Goal: Transaction & Acquisition: Purchase product/service

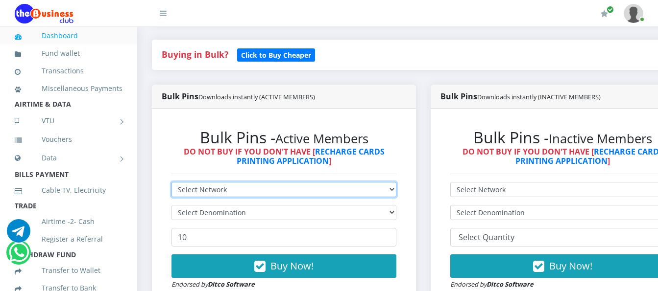
click at [396, 192] on select "Select Network MTN Globacom 9Mobile Airtel" at bounding box center [283, 189] width 225 height 15
select select "MTN"
click at [171, 184] on select "Select Network MTN Globacom 9Mobile Airtel" at bounding box center [283, 189] width 225 height 15
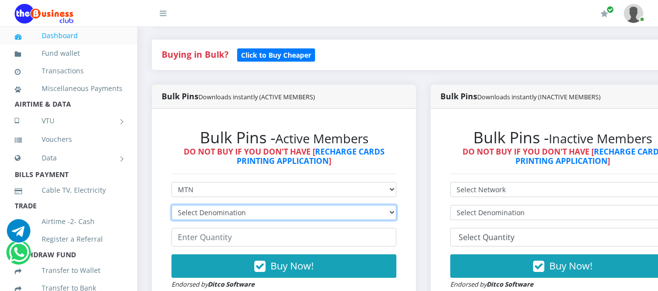
click at [396, 214] on select "Select Denomination MTN NGN100 - ₦96.99 MTN NGN200 - ₦193.98 MTN NGN400 - ₦387.…" at bounding box center [283, 212] width 225 height 15
select select "484.95-500"
click at [171, 207] on select "Select Denomination MTN NGN100 - ₦96.99 MTN NGN200 - ₦193.98 MTN NGN400 - ₦387.…" at bounding box center [283, 212] width 225 height 15
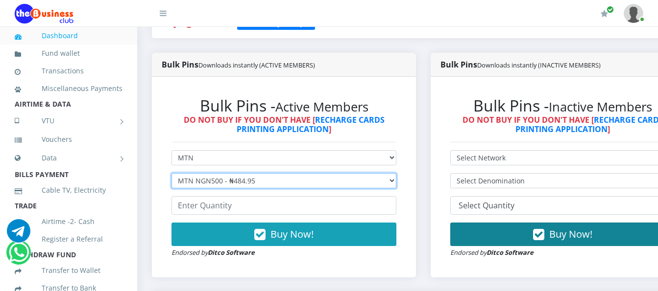
scroll to position [245, 0]
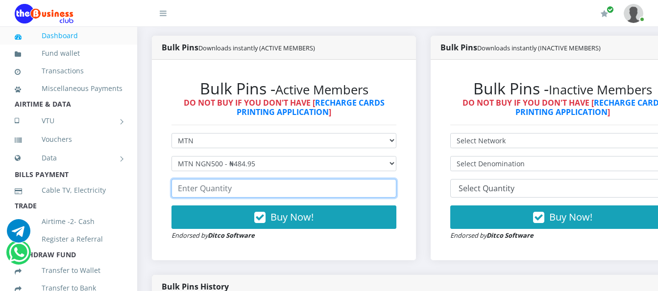
click at [301, 188] on input "number" at bounding box center [283, 188] width 225 height 19
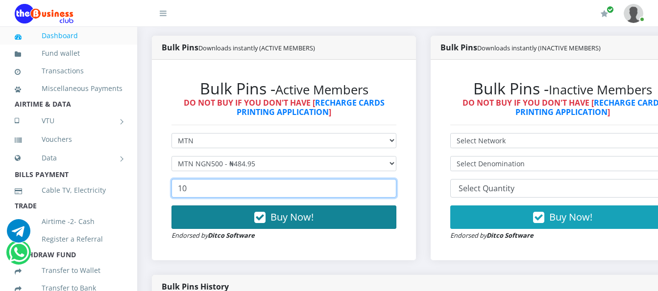
type input "10"
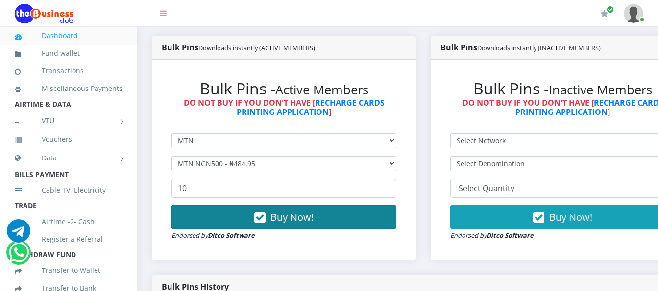
click at [312, 227] on button "Buy Now!" at bounding box center [283, 218] width 225 height 24
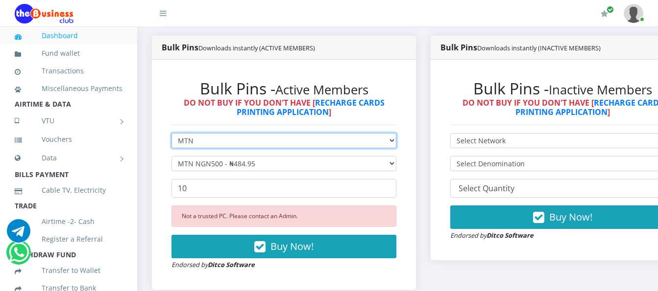
drag, startPoint x: 52, startPoint y: 0, endPoint x: 389, endPoint y: 143, distance: 366.2
click at [389, 143] on select "Select Network MTN Globacom 9Mobile Airtel" at bounding box center [283, 140] width 225 height 15
select select "Airtel"
click at [171, 135] on select "Select Network MTN Globacom 9Mobile Airtel" at bounding box center [283, 140] width 225 height 15
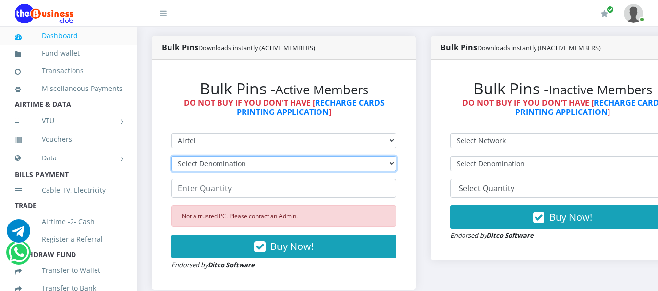
click at [391, 164] on select "Select Denomination Airtel NGN100 - ₦96.38 Airtel NGN200 - ₦192.76 Airtel NGN50…" at bounding box center [283, 163] width 225 height 15
select select "96.38-100"
click at [171, 158] on select "Select Denomination Airtel NGN100 - ₦96.38 Airtel NGN200 - ₦192.76 Airtel NGN50…" at bounding box center [283, 163] width 225 height 15
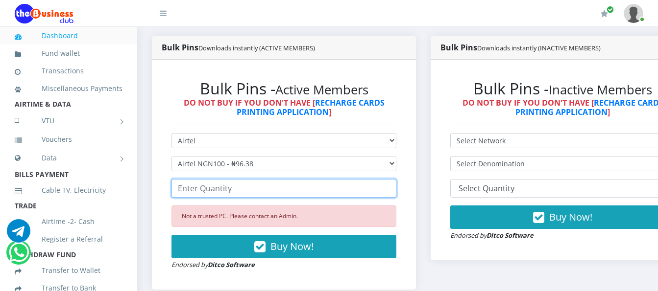
click at [390, 193] on input "number" at bounding box center [283, 188] width 225 height 19
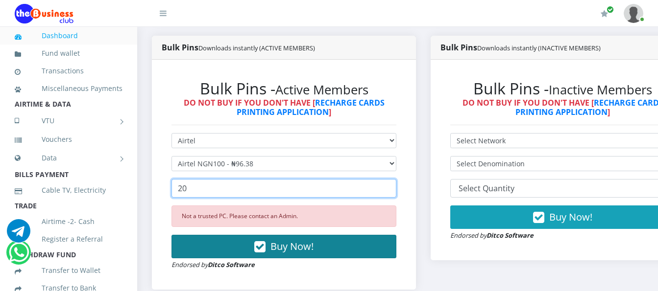
type input "20"
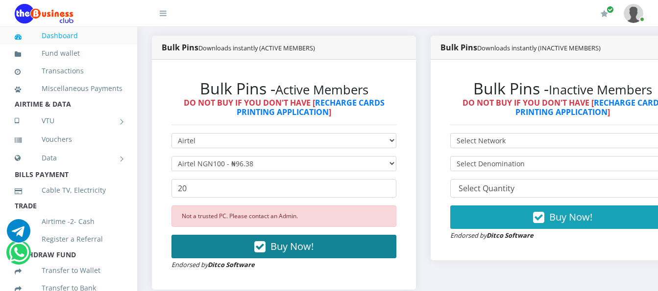
click at [379, 242] on button "Buy Now!" at bounding box center [283, 247] width 225 height 24
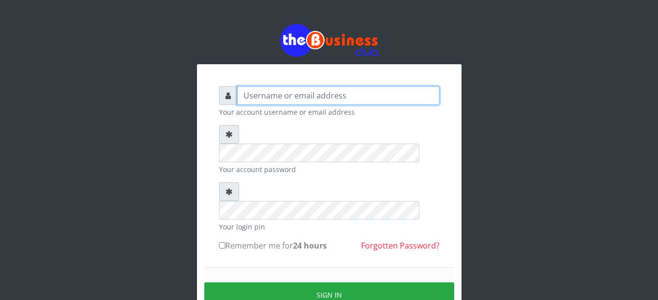
type input "Busybrain2"
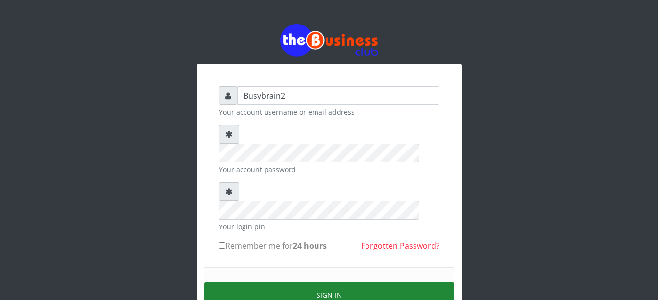
click at [393, 282] on button "Sign in" at bounding box center [329, 294] width 250 height 25
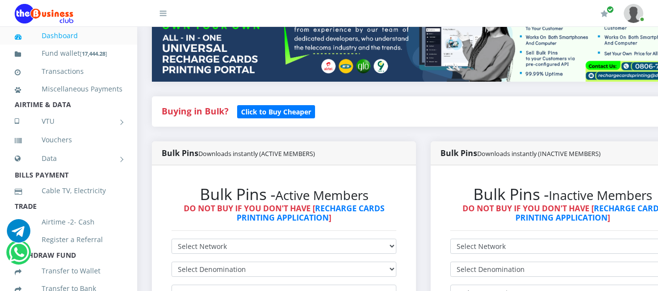
scroll to position [245, 0]
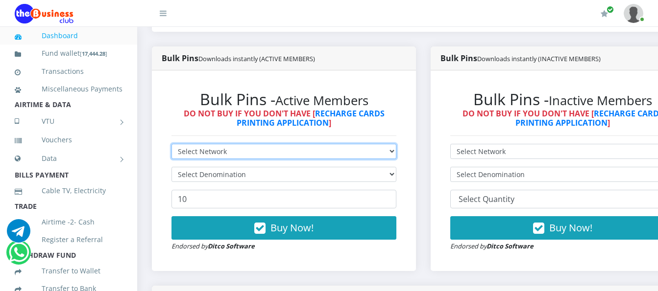
click at [304, 144] on select "Select Network MTN Globacom 9Mobile Airtel" at bounding box center [283, 151] width 225 height 15
select select "MTN"
click at [171, 144] on select "Select Network MTN Globacom 9Mobile Airtel" at bounding box center [283, 151] width 225 height 15
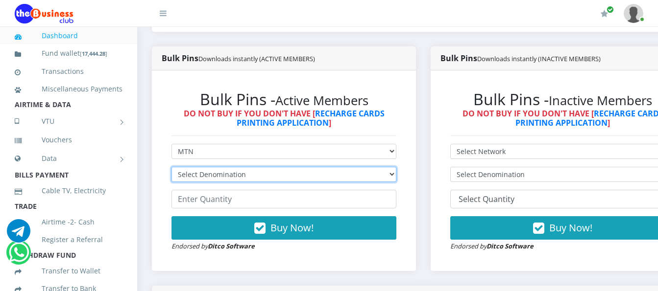
click at [311, 167] on select "Select Denomination MTN NGN100 - ₦96.99 MTN NGN200 - ₦193.98 MTN NGN400 - ₦387.…" at bounding box center [283, 174] width 225 height 15
select select "484.95-500"
click at [171, 167] on select "Select Denomination MTN NGN100 - ₦96.99 MTN NGN200 - ₦193.98 MTN NGN400 - ₦387.…" at bounding box center [283, 174] width 225 height 15
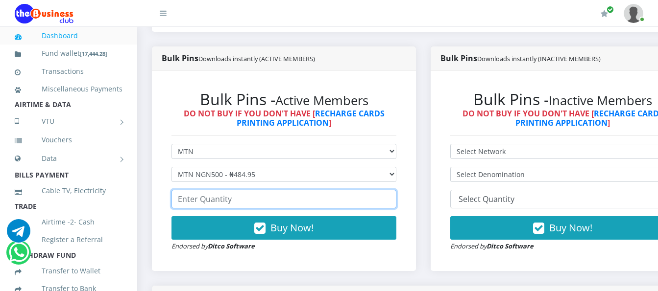
click at [313, 197] on input "number" at bounding box center [283, 199] width 225 height 19
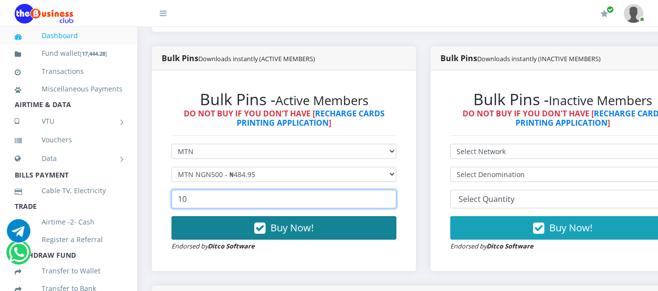
type input "10"
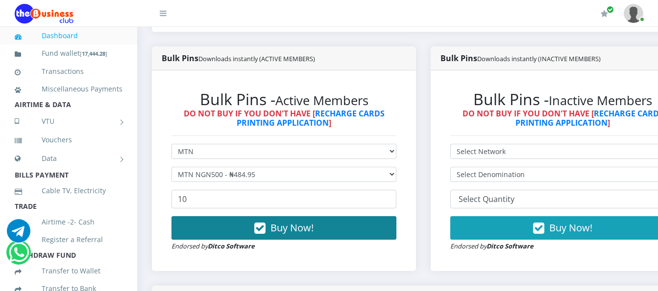
click at [322, 217] on button "Buy Now!" at bounding box center [283, 229] width 225 height 24
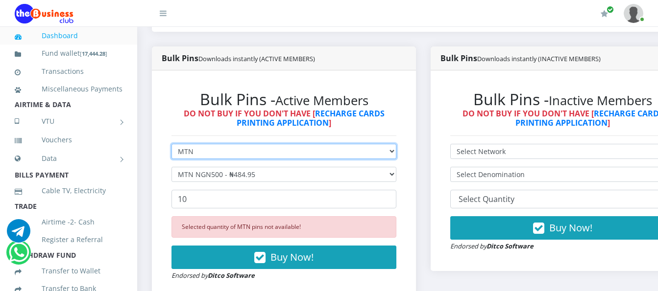
click at [326, 144] on select "Select Network MTN Globacom 9Mobile Airtel" at bounding box center [283, 151] width 225 height 15
select select "Airtel"
click at [171, 144] on select "Select Network MTN Globacom 9Mobile Airtel" at bounding box center [283, 151] width 225 height 15
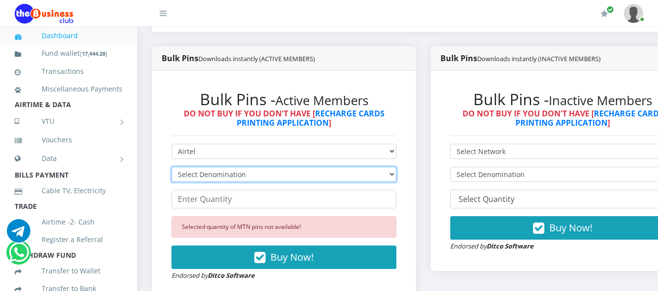
click at [344, 167] on select "Select Denomination Airtel NGN100 - ₦96.38 Airtel NGN200 - ₦192.76 Airtel NGN50…" at bounding box center [283, 174] width 225 height 15
select select "96.38-100"
click at [171, 167] on select "Select Denomination Airtel NGN100 - ₦96.38 Airtel NGN200 - ₦192.76 Airtel NGN50…" at bounding box center [283, 174] width 225 height 15
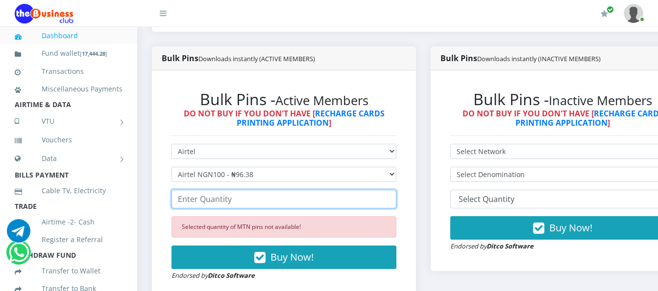
click at [342, 194] on input "number" at bounding box center [283, 199] width 225 height 19
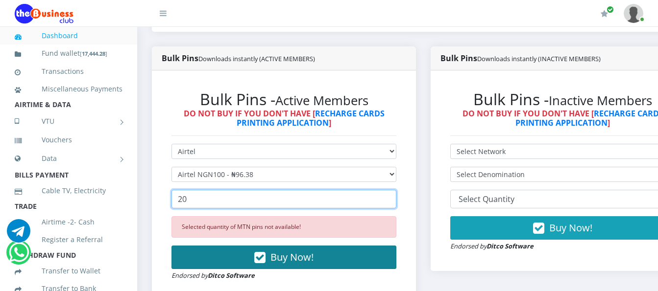
type input "20"
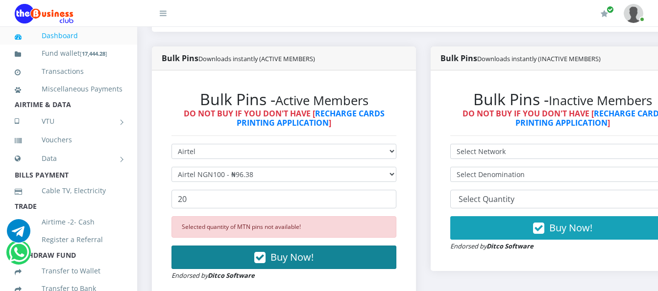
click at [341, 254] on button "Buy Now!" at bounding box center [283, 258] width 225 height 24
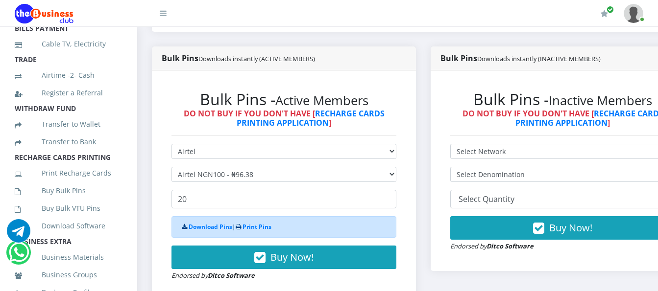
scroll to position [160, 0]
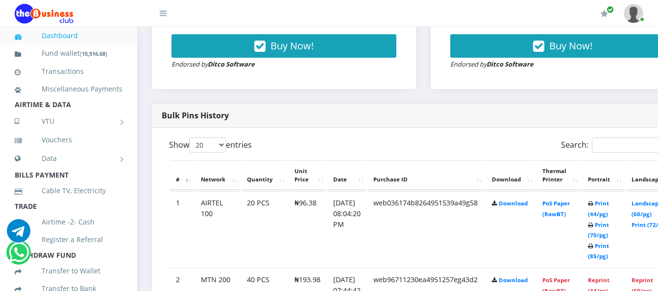
scroll to position [441, 0]
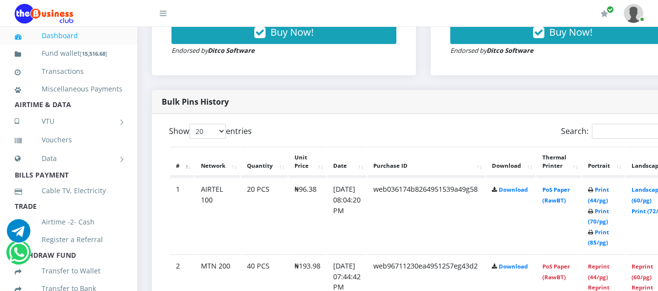
click at [569, 187] on td "PoS Paper (RawBT)" at bounding box center [558, 216] width 45 height 76
click at [569, 186] on link "PoS Paper (RawBT)" at bounding box center [555, 195] width 27 height 18
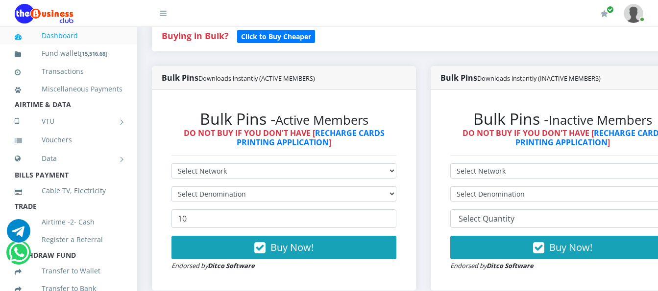
scroll to position [196, 0]
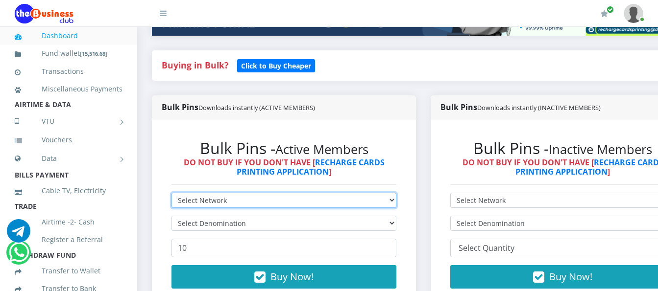
click at [331, 193] on select "Select Network MTN Globacom 9Mobile Airtel" at bounding box center [283, 200] width 225 height 15
select select "Airtel"
click at [171, 193] on select "Select Network MTN Globacom 9Mobile Airtel" at bounding box center [283, 200] width 225 height 15
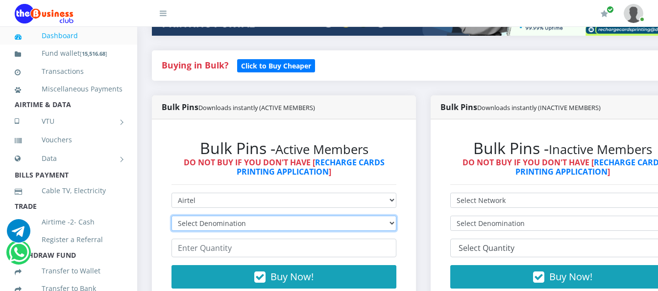
click at [340, 216] on select "Select Denomination Airtel NGN100 - ₦96.38 Airtel NGN200 - ₦192.76 Airtel NGN50…" at bounding box center [283, 223] width 225 height 15
select select "192.76-200"
click at [171, 216] on select "Select Denomination Airtel NGN100 - ₦96.38 Airtel NGN200 - ₦192.76 Airtel NGN50…" at bounding box center [283, 223] width 225 height 15
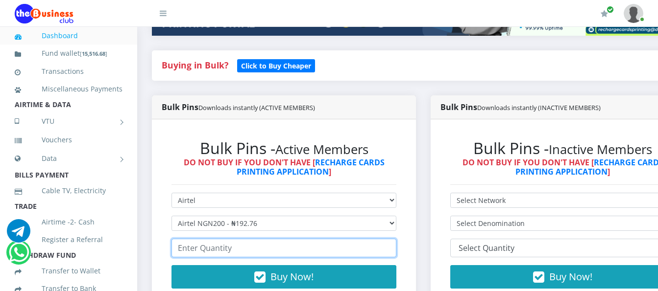
click at [340, 239] on input "number" at bounding box center [283, 248] width 225 height 19
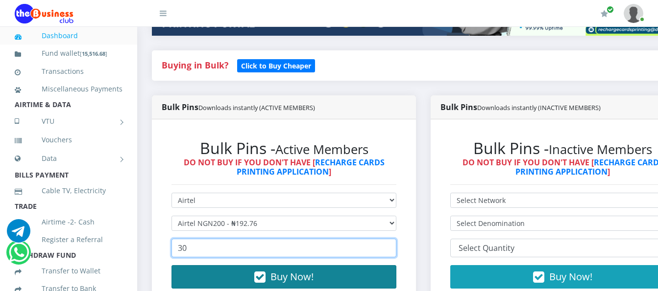
type input "30"
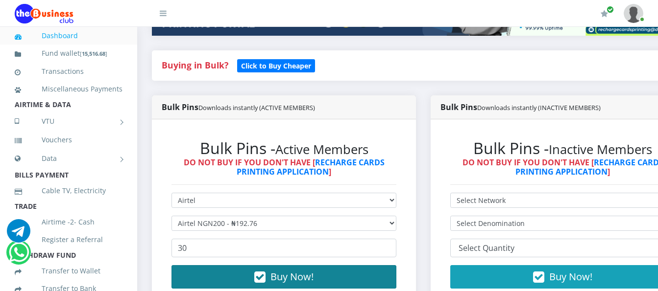
click at [369, 270] on button "Buy Now!" at bounding box center [283, 277] width 225 height 24
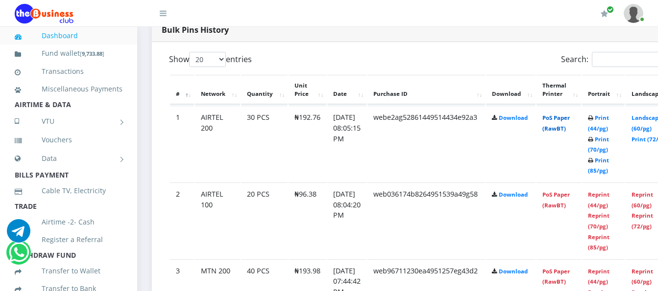
click at [570, 114] on link "PoS Paper (RawBT)" at bounding box center [555, 123] width 27 height 18
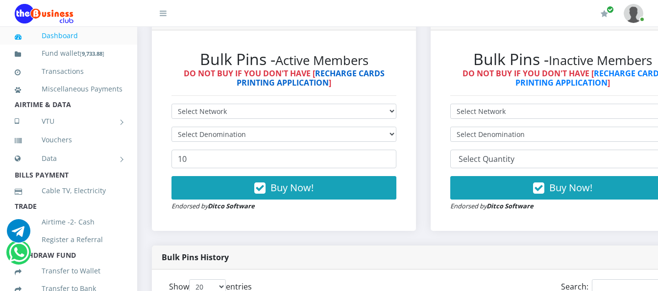
scroll to position [268, 0]
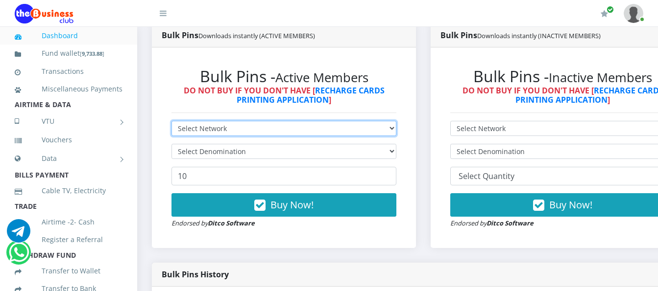
click at [353, 121] on select "Select Network MTN Globacom 9Mobile Airtel" at bounding box center [283, 128] width 225 height 15
select select "Glo"
click at [171, 121] on select "Select Network MTN Globacom 9Mobile Airtel" at bounding box center [283, 128] width 225 height 15
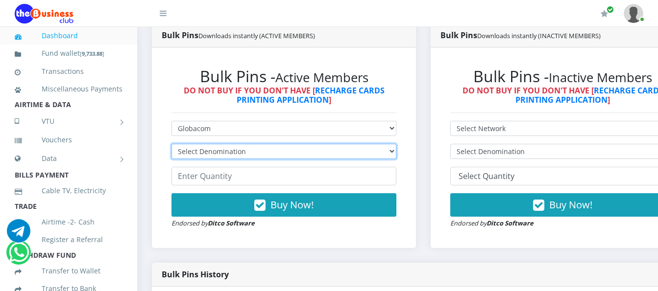
click at [351, 146] on select "Select Denomination Glo NGN100 - ₦96.55 Glo NGN200 - ₦193.10 Glo NGN500 - ₦482.…" at bounding box center [283, 151] width 225 height 15
select select "193.1-200"
click at [171, 144] on select "Select Denomination Glo NGN100 - ₦96.55 Glo NGN200 - ₦193.10 Glo NGN500 - ₦482.…" at bounding box center [283, 151] width 225 height 15
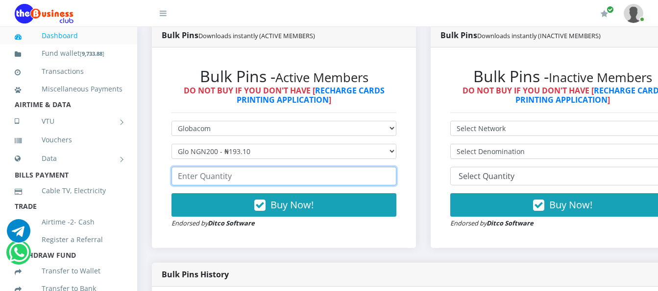
click at [351, 172] on input "number" at bounding box center [283, 176] width 225 height 19
type input "5"
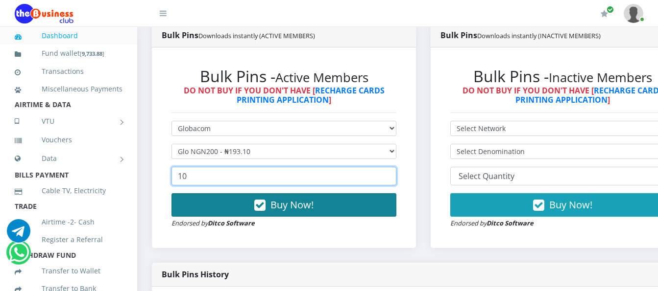
type input "10"
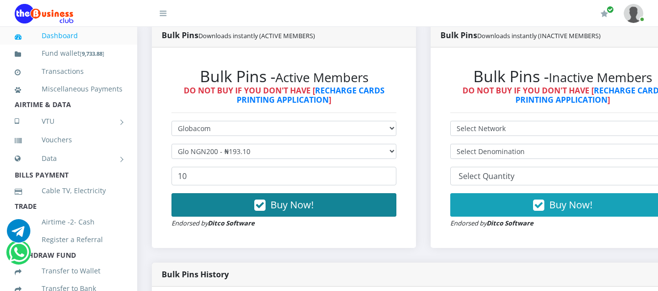
click at [263, 201] on icon "button" at bounding box center [259, 206] width 11 height 10
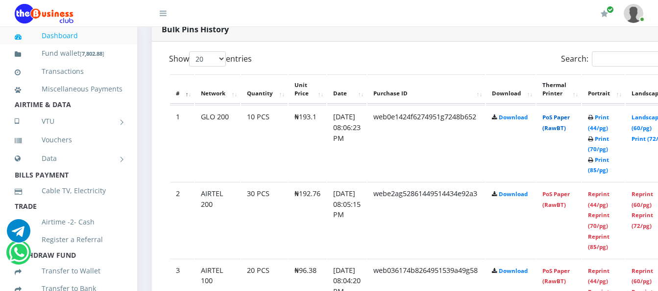
click at [570, 117] on link "PoS Paper (RawBT)" at bounding box center [555, 123] width 27 height 18
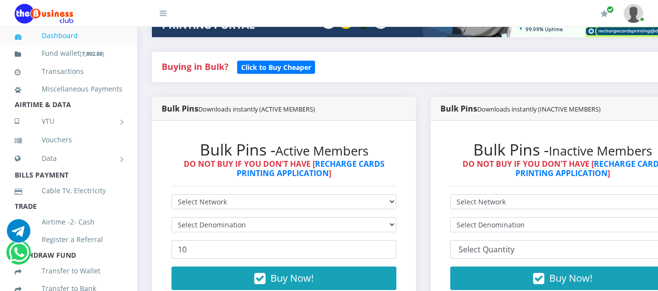
scroll to position [196, 0]
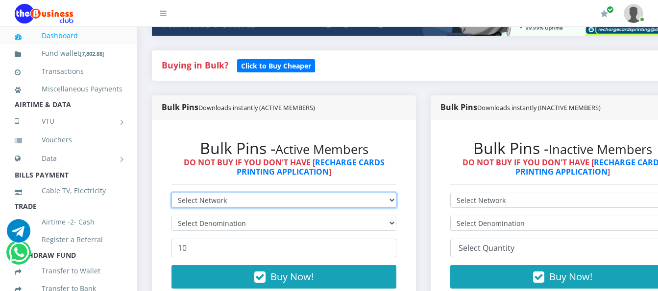
click at [313, 193] on select "Select Network MTN Globacom 9Mobile Airtel" at bounding box center [283, 200] width 225 height 15
select select "MTN"
click at [171, 193] on select "Select Network MTN Globacom 9Mobile Airtel" at bounding box center [283, 200] width 225 height 15
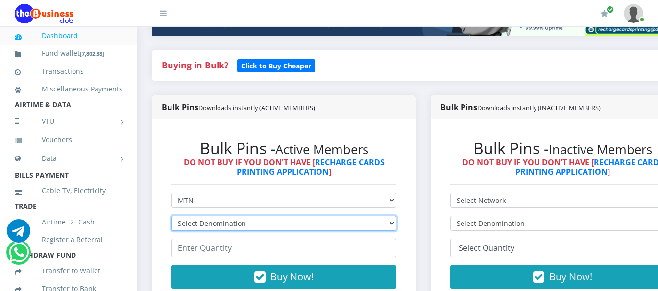
click at [315, 219] on select "Select Denomination MTN NGN100 - ₦96.99 MTN NGN200 - ₦193.98 MTN NGN400 - ₦387.…" at bounding box center [283, 223] width 225 height 15
select select "96.99-100"
click at [171, 216] on select "Select Denomination MTN NGN100 - ₦96.99 MTN NGN200 - ₦193.98 MTN NGN400 - ₦387.…" at bounding box center [283, 223] width 225 height 15
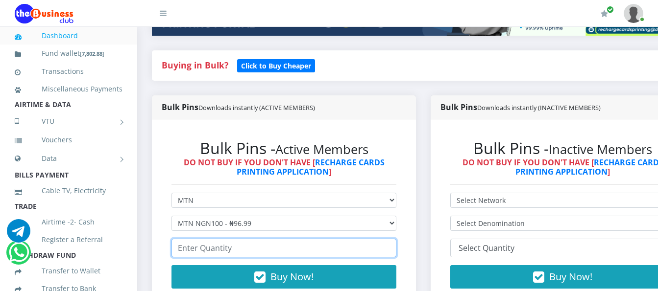
click at [315, 239] on input "number" at bounding box center [283, 248] width 225 height 19
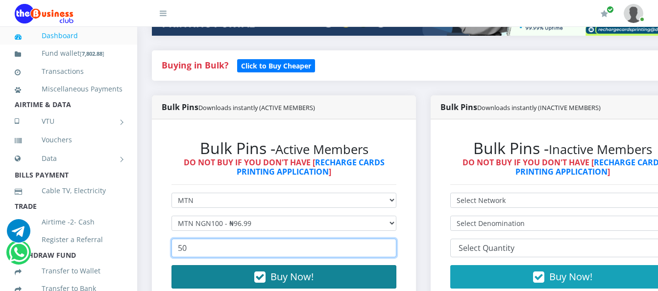
type input "50"
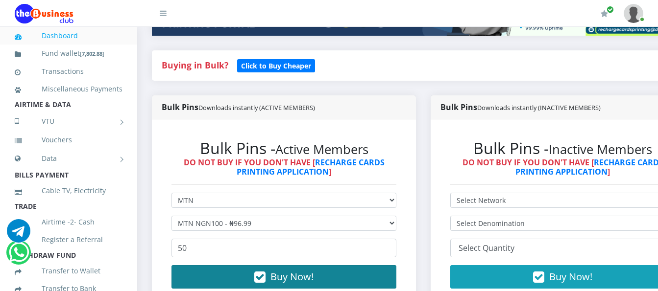
click at [319, 270] on button "Buy Now!" at bounding box center [283, 277] width 225 height 24
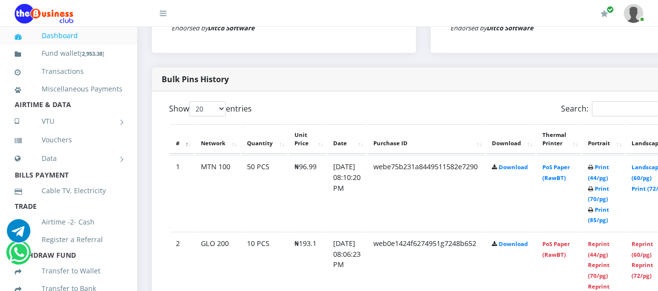
click at [570, 165] on td "PoS Paper (RawBT)" at bounding box center [558, 193] width 45 height 76
click at [570, 164] on link "PoS Paper (RawBT)" at bounding box center [555, 173] width 27 height 18
